Goal: Transaction & Acquisition: Obtain resource

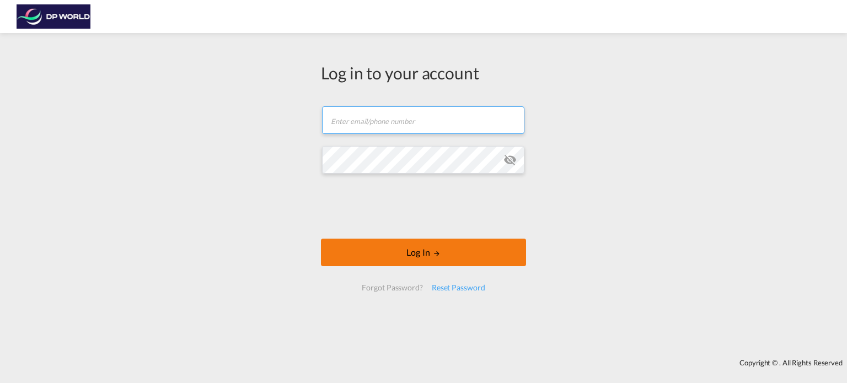
type input "[PERSON_NAME][EMAIL_ADDRESS][DOMAIN_NAME]"
click at [409, 252] on button "Log In" at bounding box center [423, 253] width 205 height 28
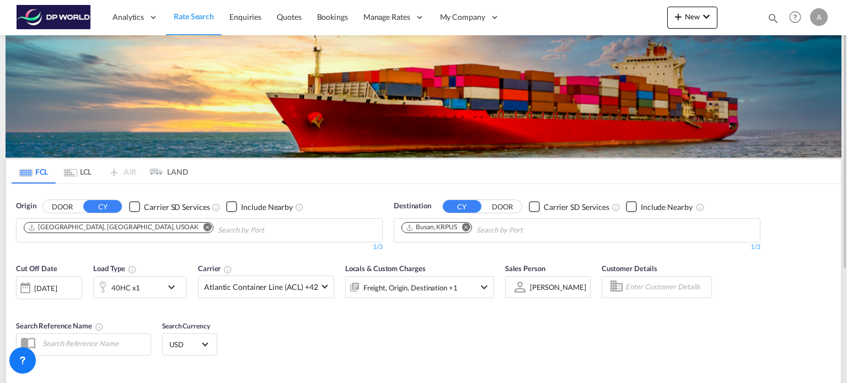
scroll to position [110, 0]
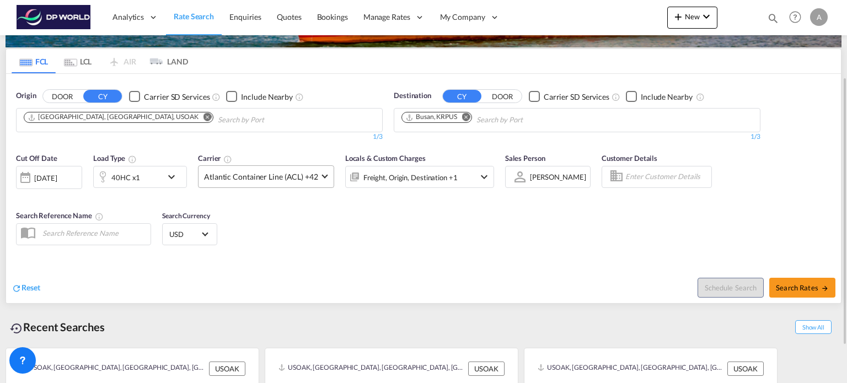
click at [321, 176] on span at bounding box center [324, 176] width 6 height 6
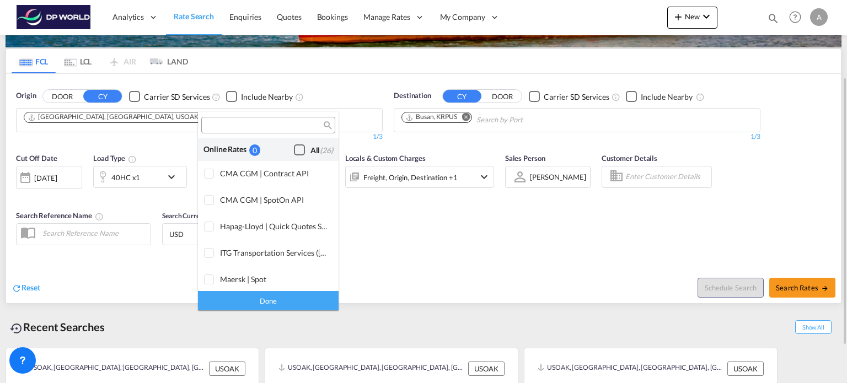
scroll to position [673, 0]
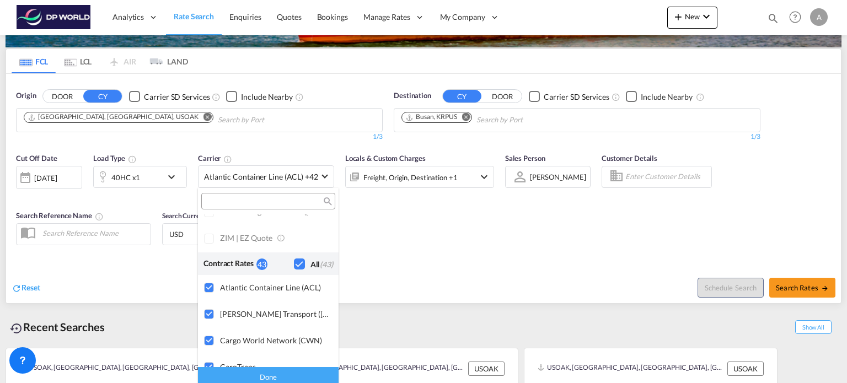
click at [294, 260] on div "Checkbox No Ink" at bounding box center [299, 264] width 11 height 11
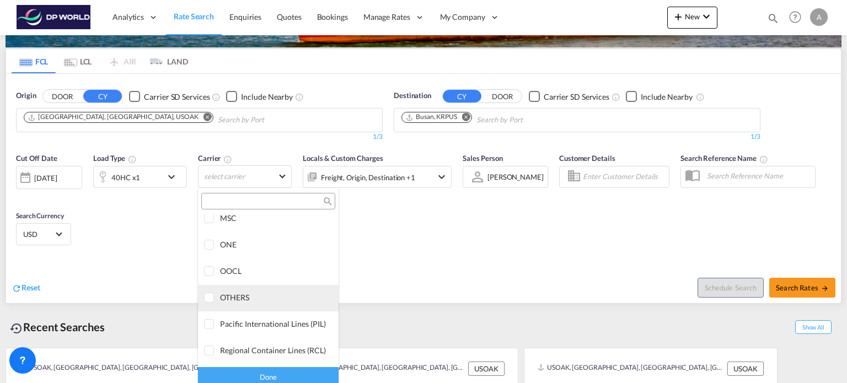
scroll to position [1500, 0]
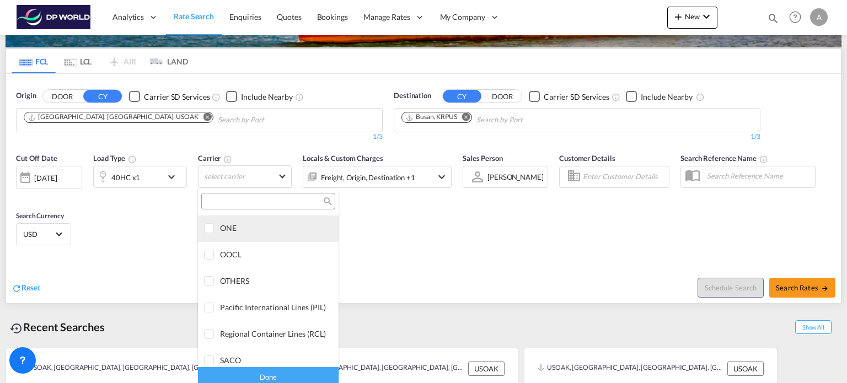
click at [204, 234] on div at bounding box center [209, 228] width 11 height 11
click at [254, 377] on div "Done" at bounding box center [268, 376] width 141 height 19
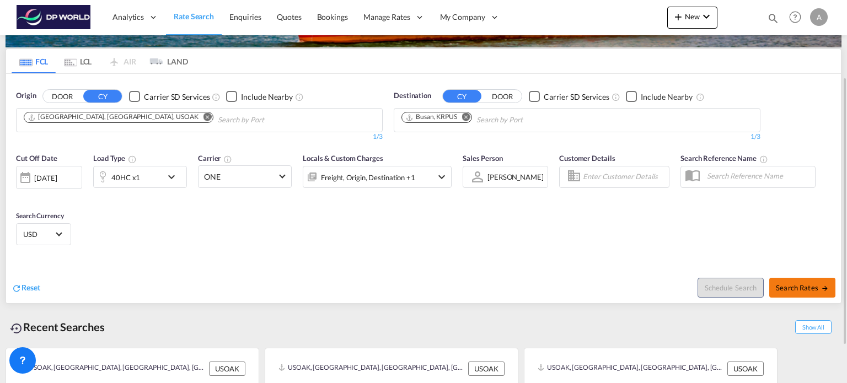
click at [809, 288] on span "Search Rates" at bounding box center [802, 287] width 53 height 9
type input "USOAK to KRPUS / [DATE]"
